Goal: Use online tool/utility: Utilize a website feature to perform a specific function

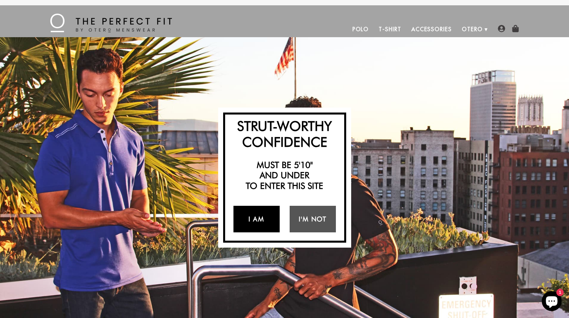
click at [258, 220] on link "I Am" at bounding box center [256, 219] width 46 height 27
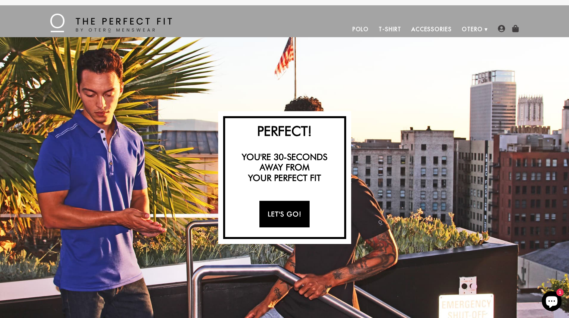
click at [285, 218] on link "Let's Go!" at bounding box center [284, 214] width 50 height 27
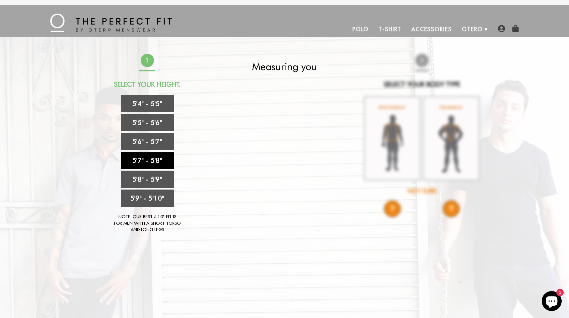
click at [146, 156] on link "5'7" - 5'8"" at bounding box center [147, 160] width 53 height 17
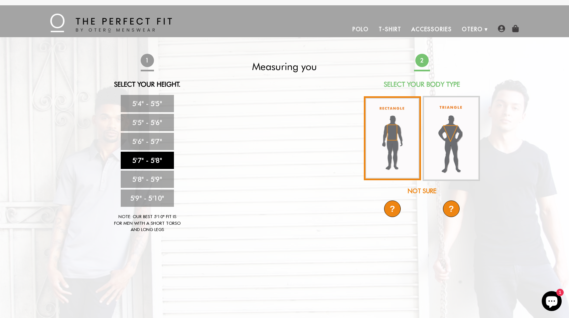
click at [393, 135] on img at bounding box center [392, 138] width 57 height 84
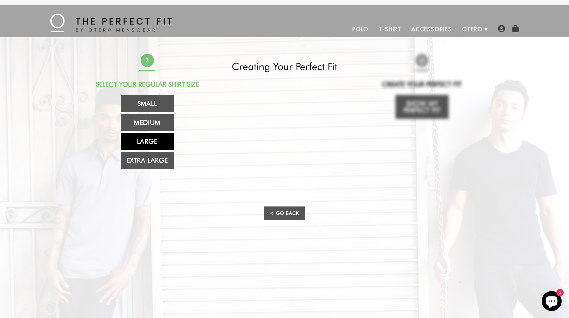
click at [148, 137] on link "Large" at bounding box center [147, 141] width 53 height 17
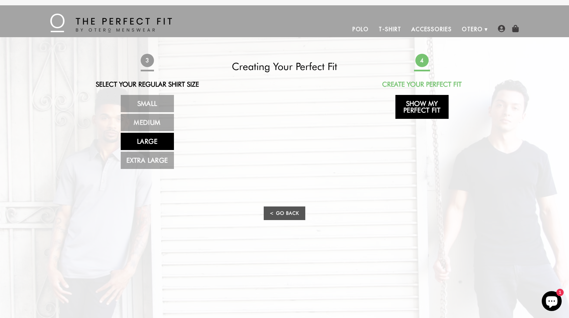
click at [422, 108] on link "Show My Perfect Fit" at bounding box center [421, 107] width 53 height 24
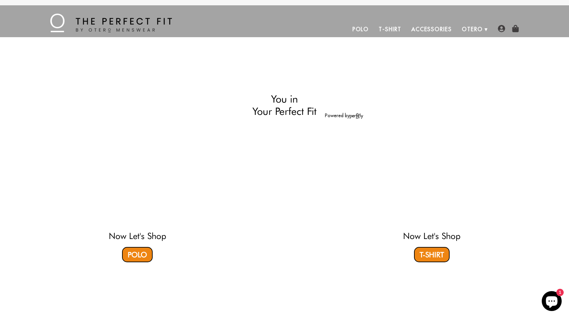
select select "57-58"
select select "L"
